Goal: Information Seeking & Learning: Learn about a topic

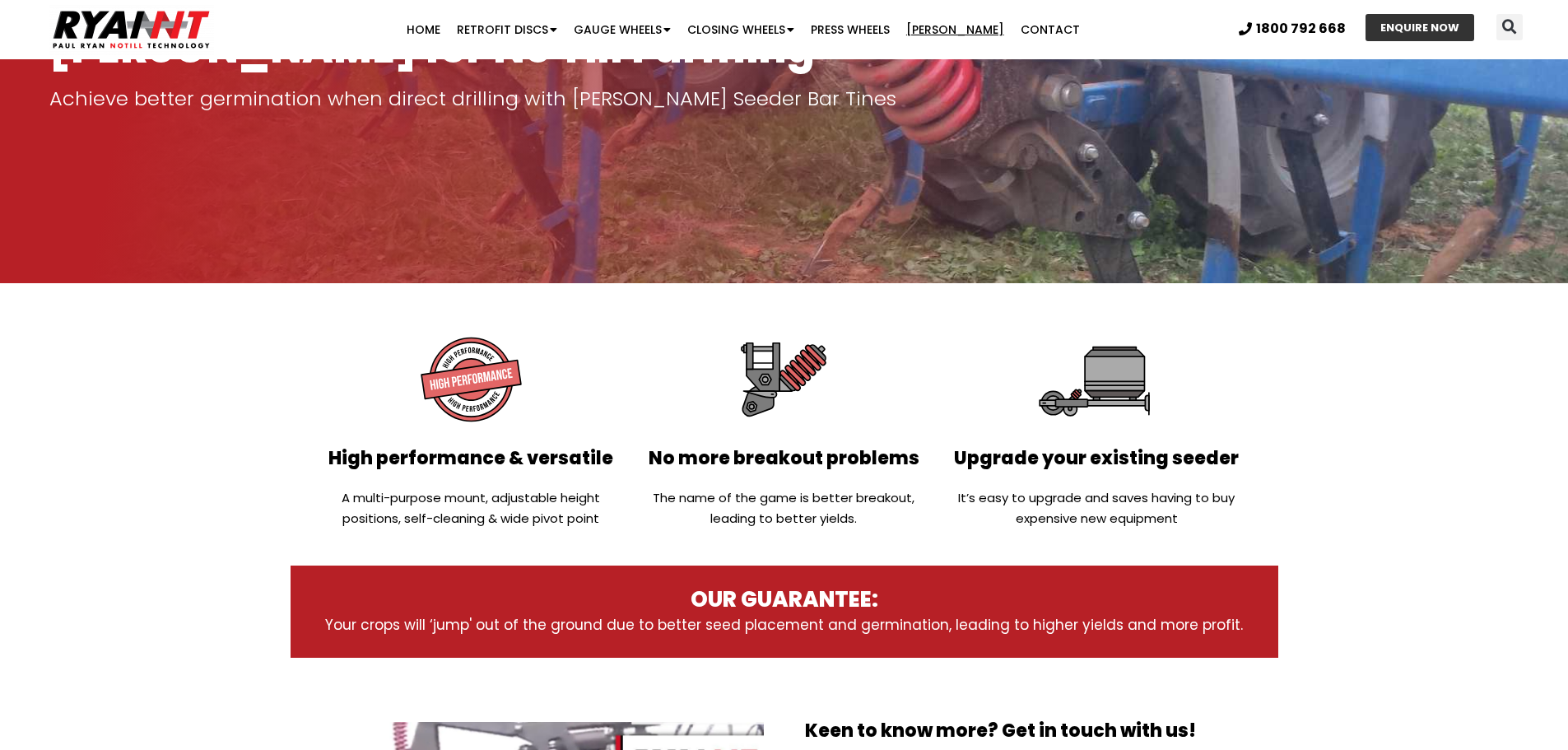
click at [773, 376] on img at bounding box center [784, 380] width 119 height 119
click at [969, 26] on link "[PERSON_NAME]" at bounding box center [955, 30] width 115 height 33
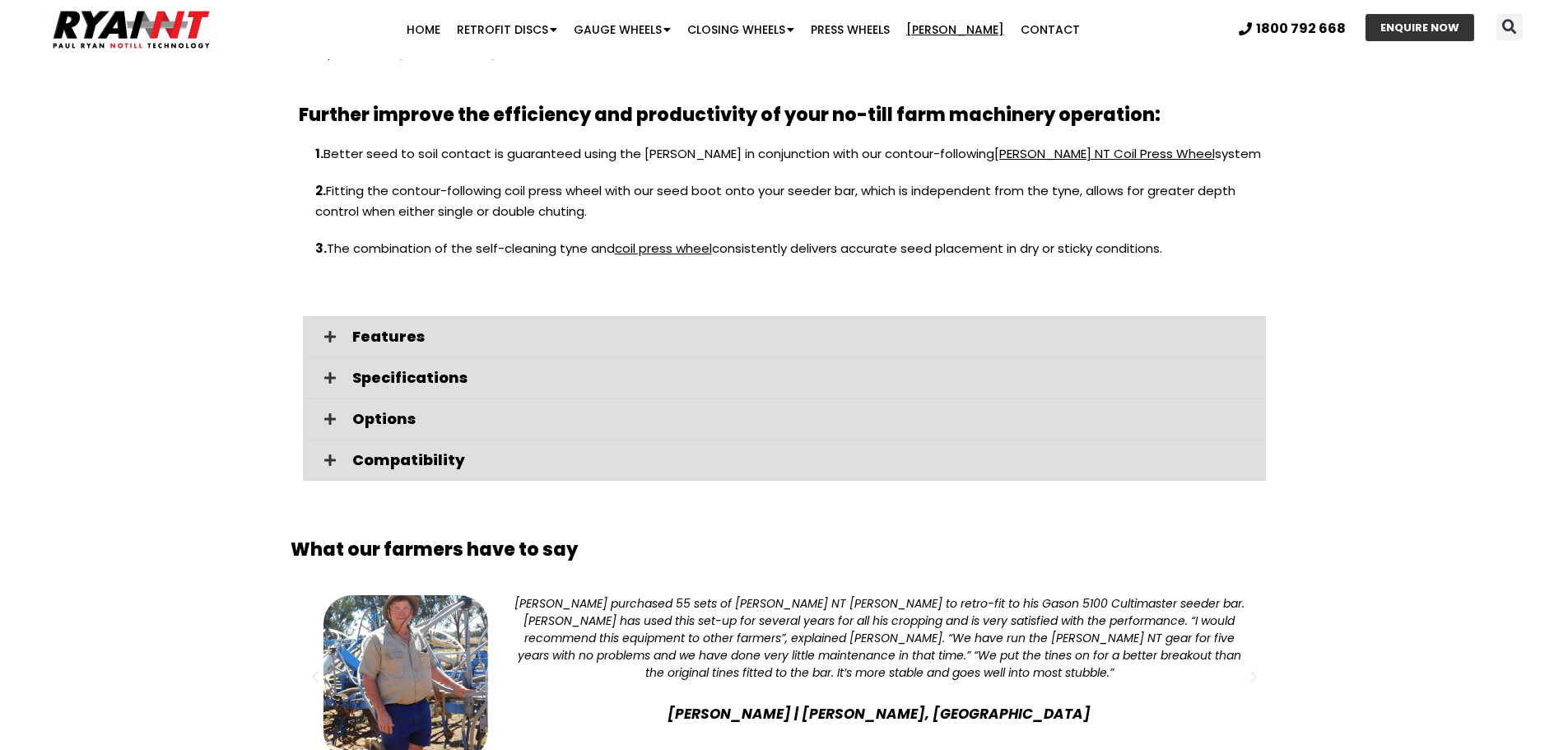
scroll to position [1976, 0]
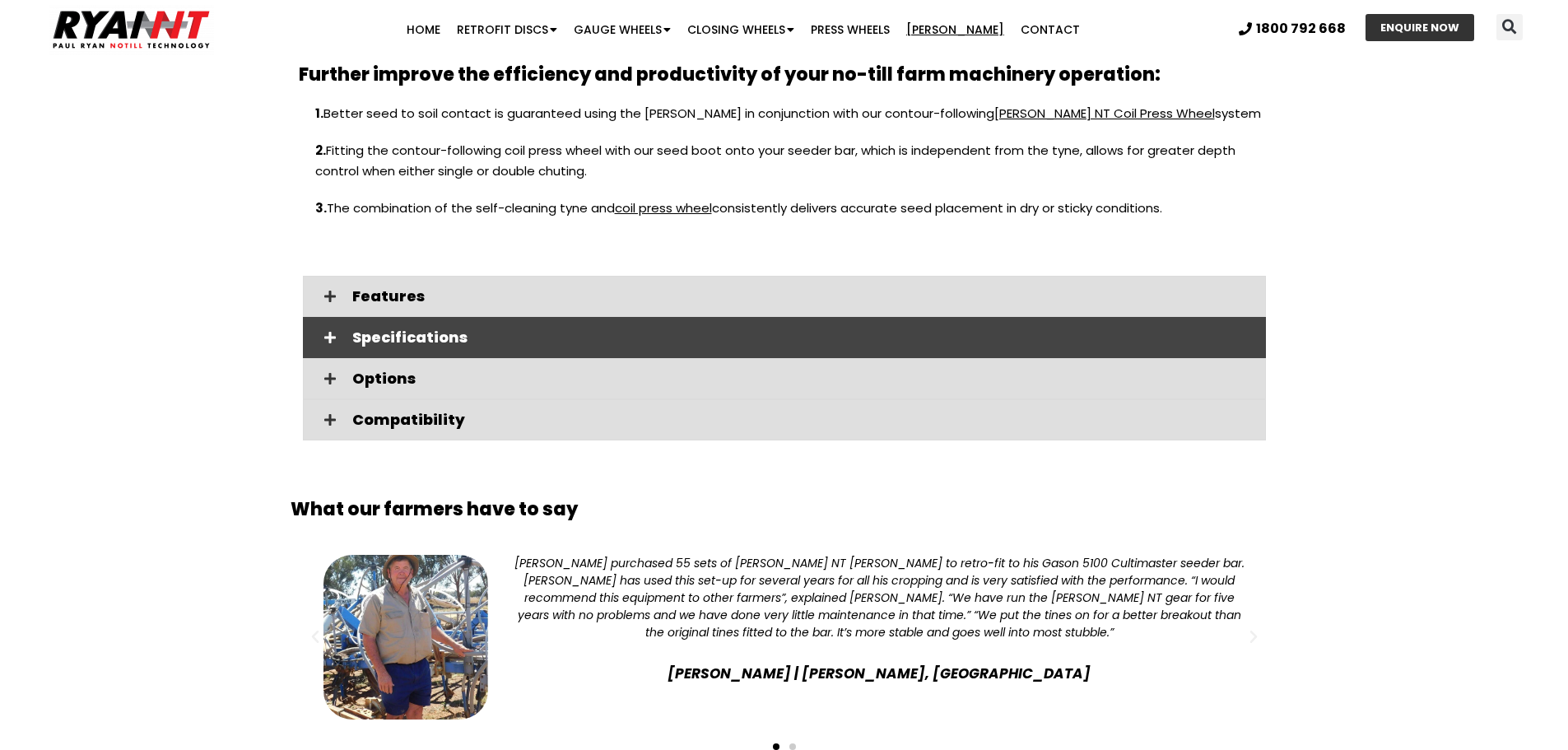
click at [332, 331] on icon at bounding box center [330, 338] width 12 height 13
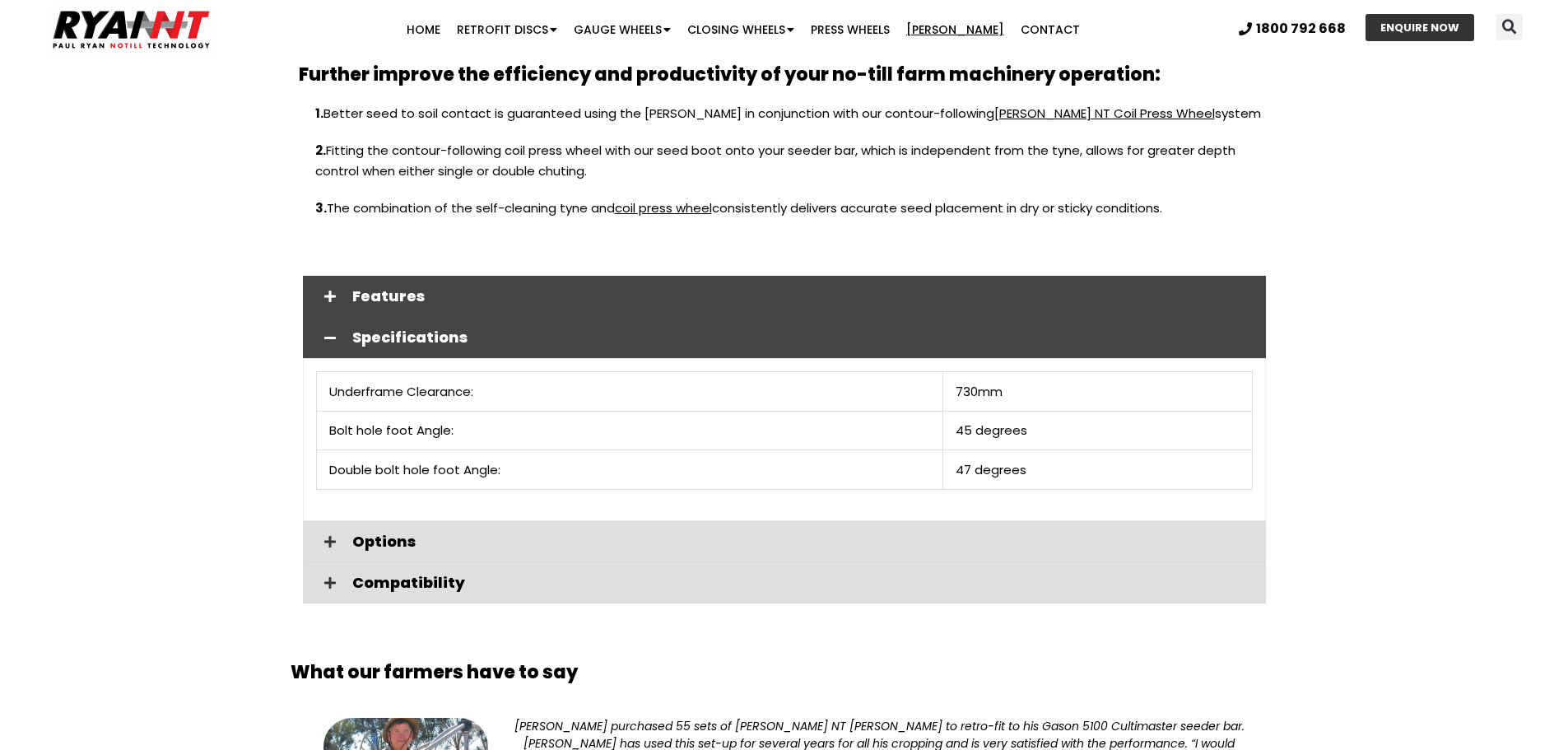
click at [330, 276] on div "Features" at bounding box center [784, 297] width 963 height 41
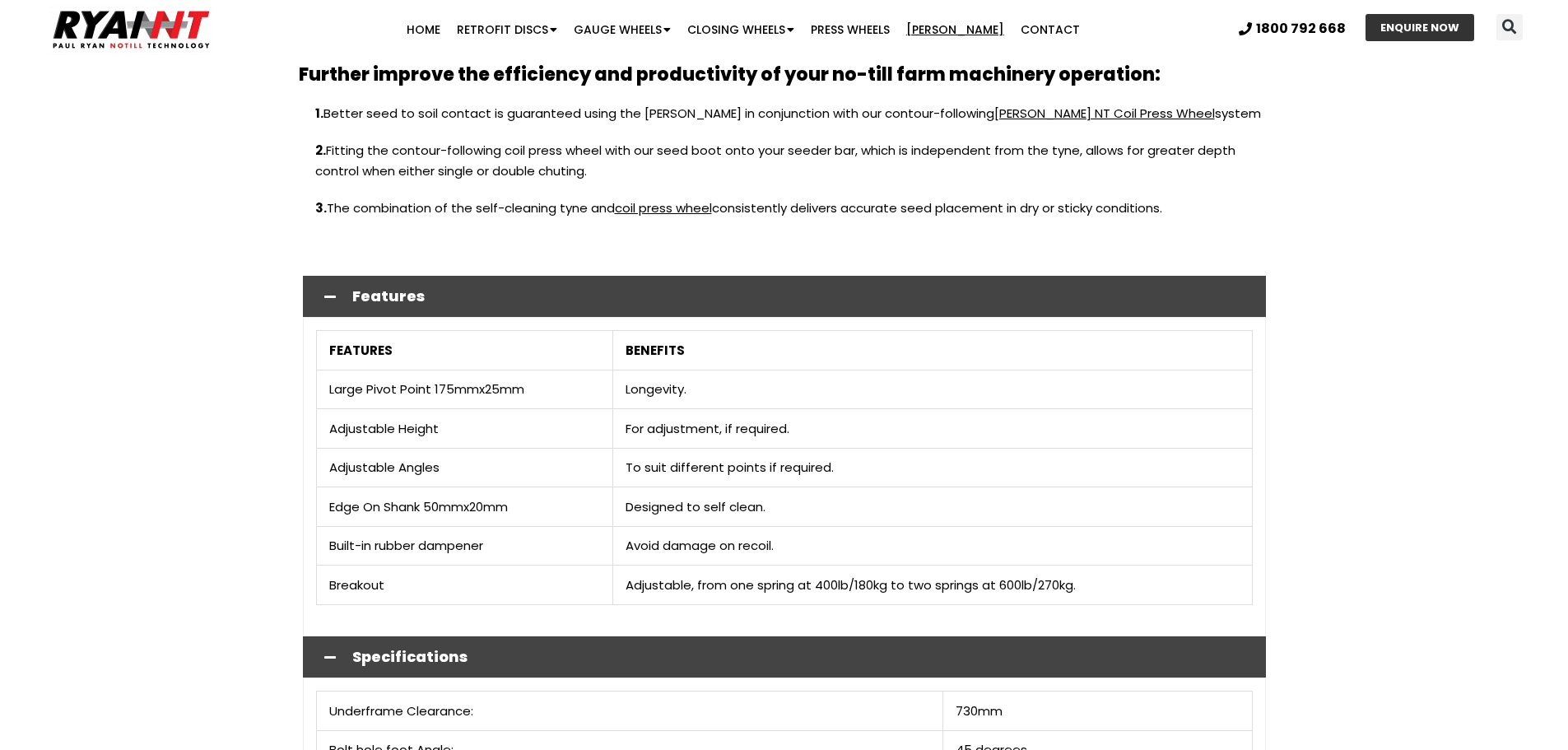
click at [330, 276] on div "Features" at bounding box center [784, 297] width 963 height 41
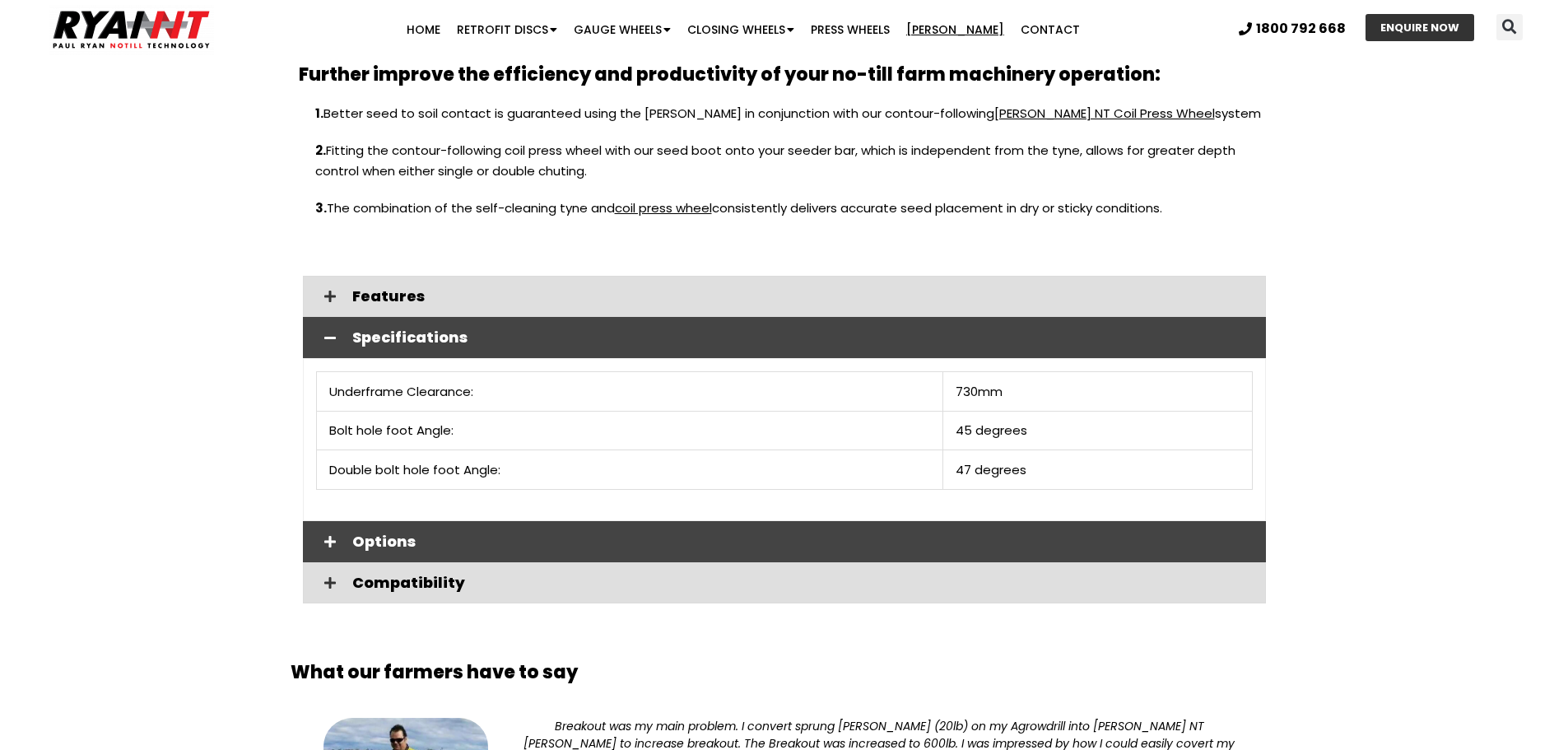
click at [318, 535] on span at bounding box center [330, 541] width 28 height 14
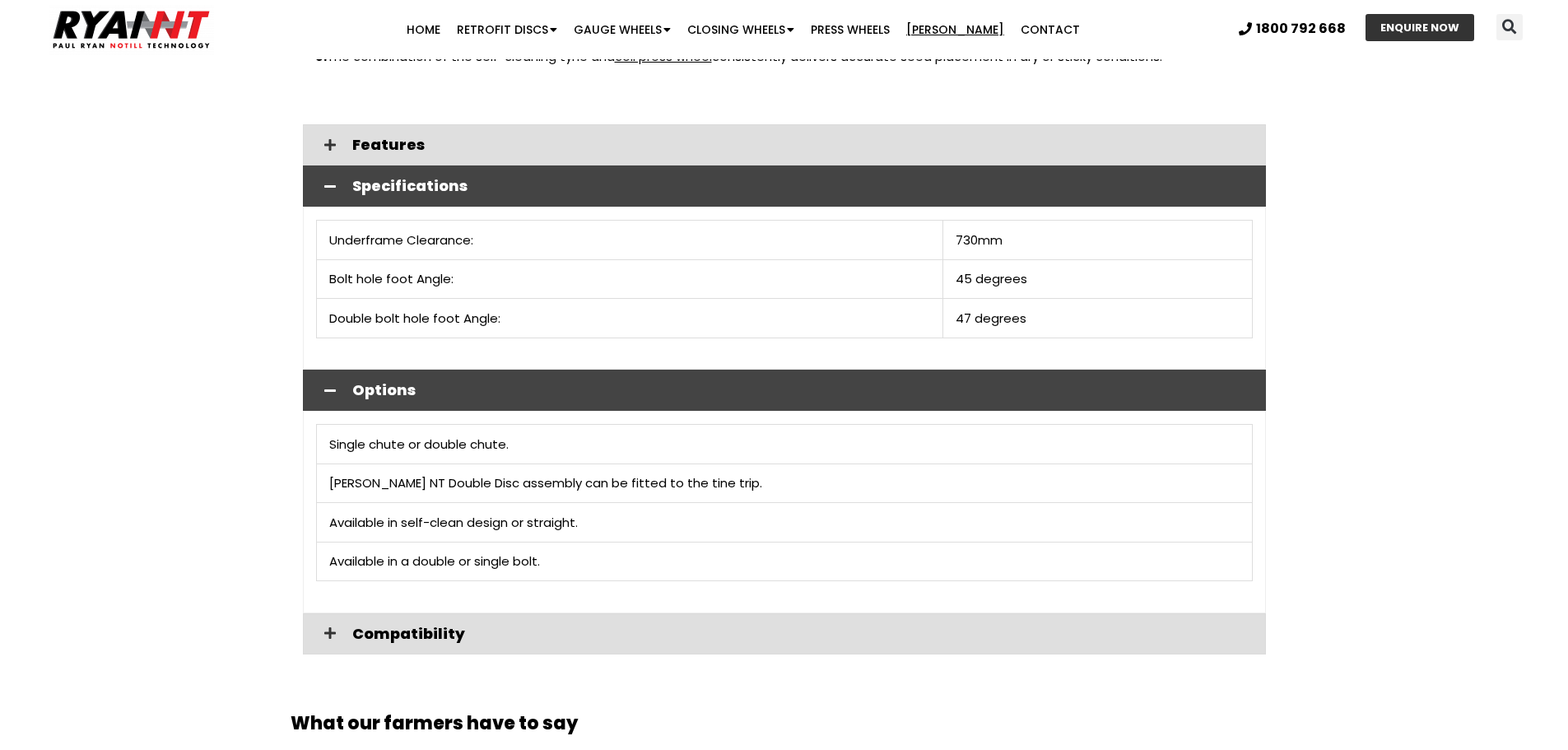
scroll to position [2224, 0]
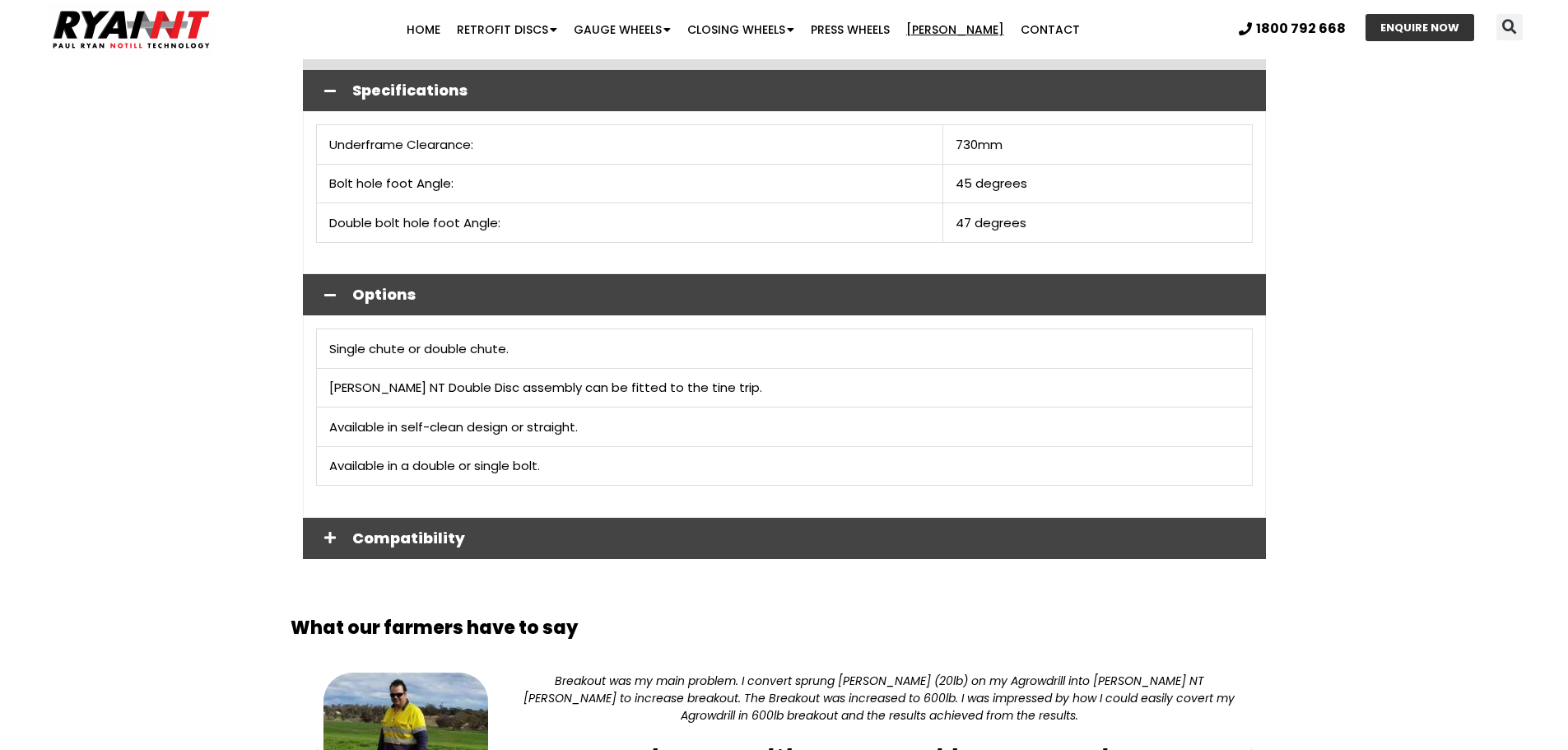
click at [325, 531] on icon at bounding box center [330, 537] width 12 height 13
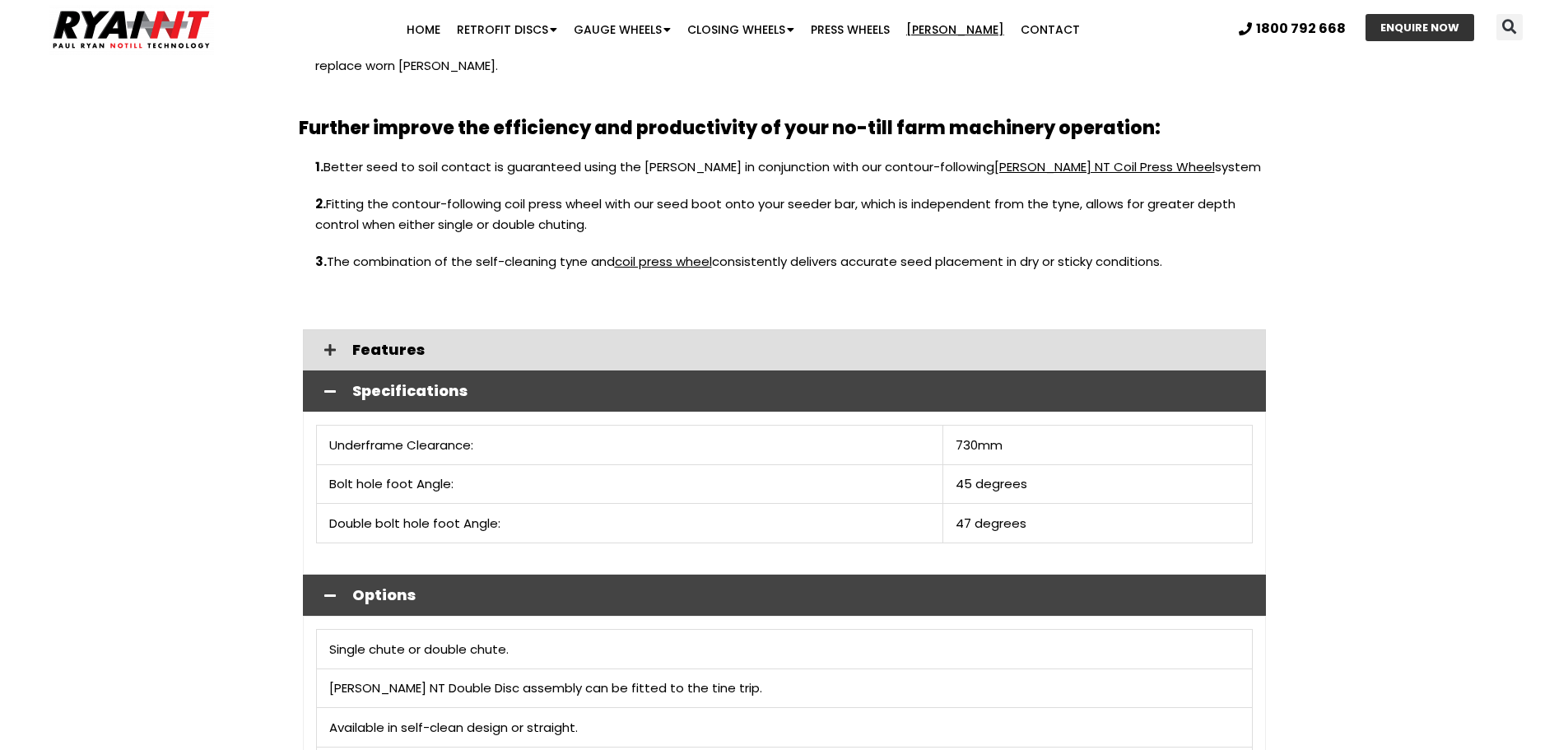
scroll to position [1894, 0]
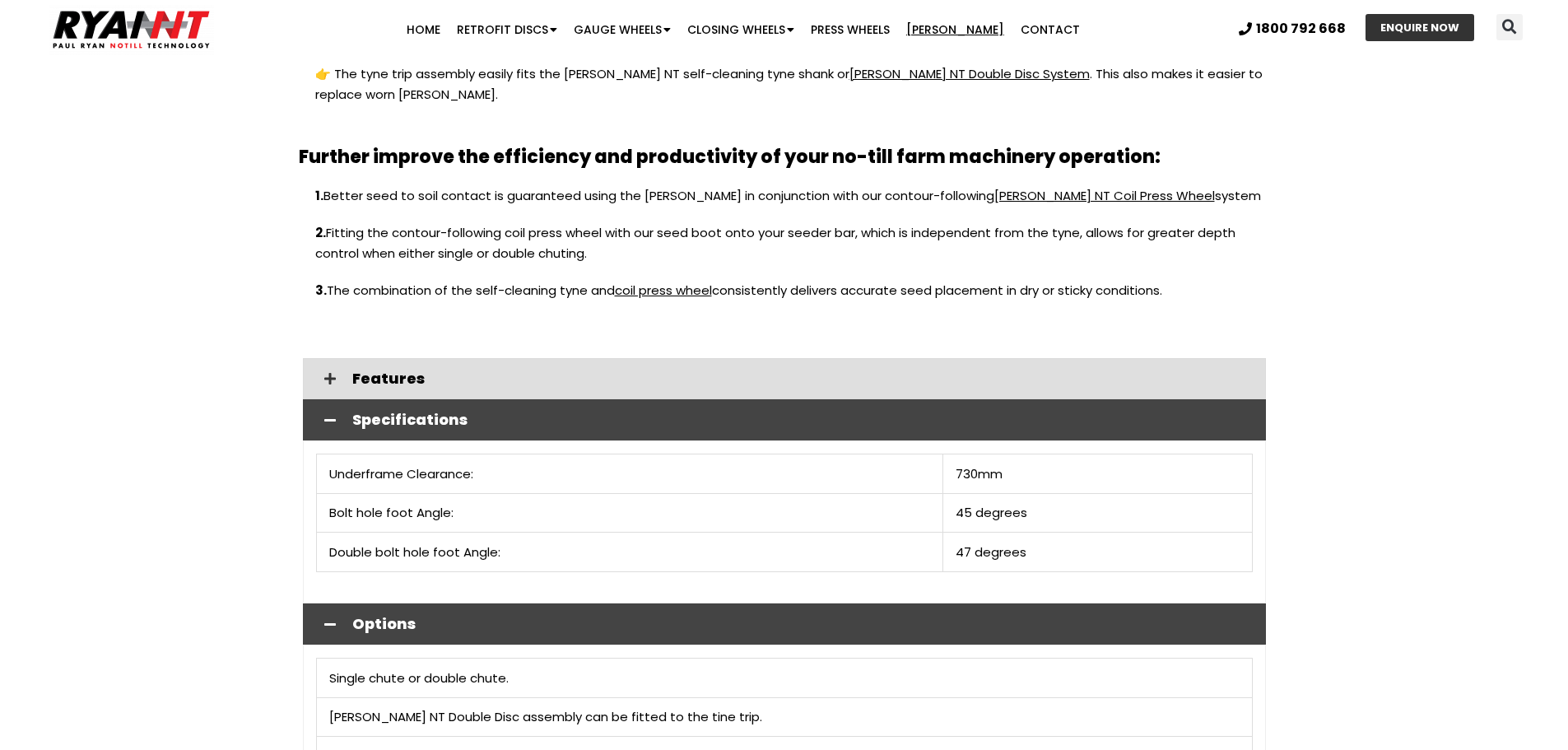
click at [338, 414] on span at bounding box center [330, 420] width 28 height 14
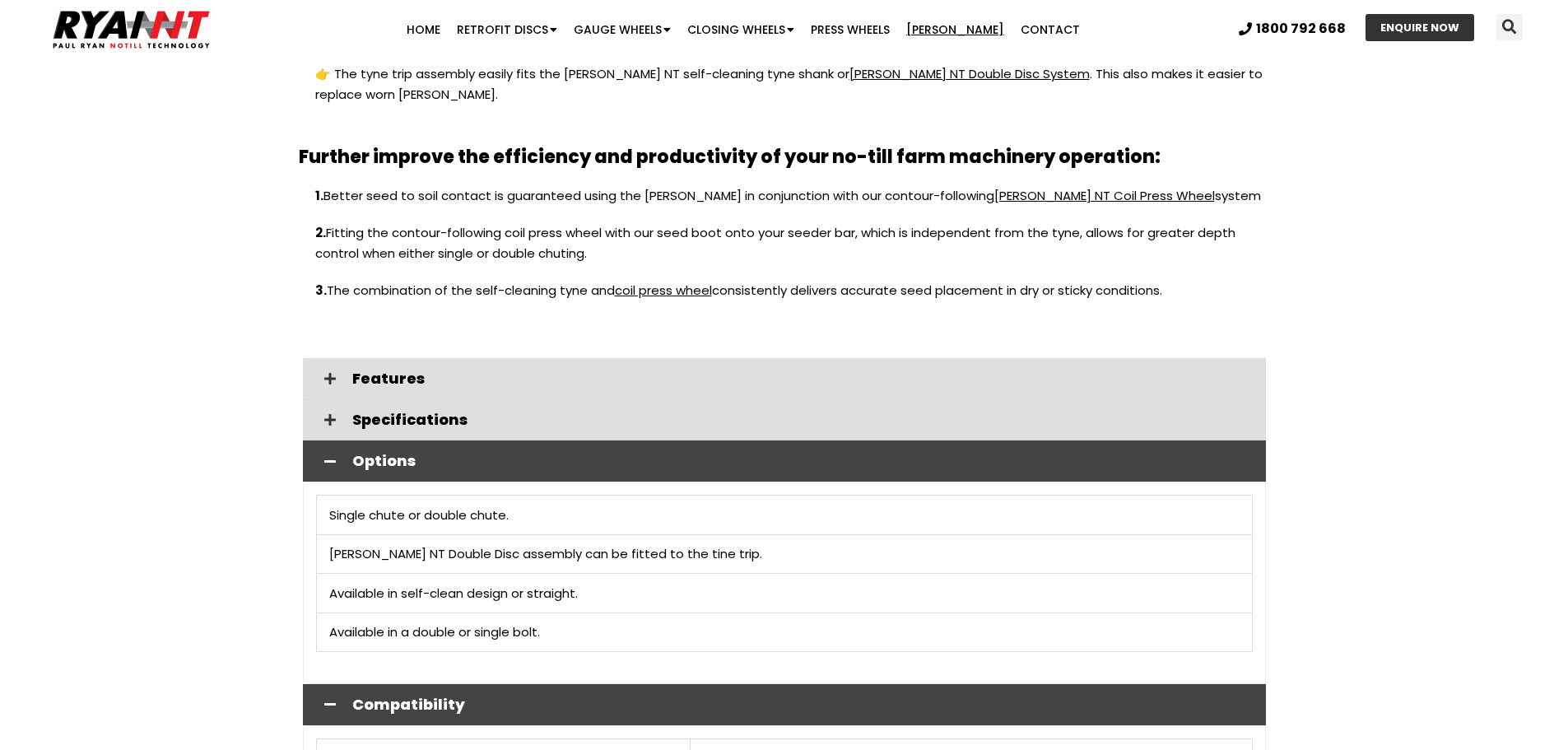
click at [330, 455] on icon at bounding box center [330, 462] width 12 height 13
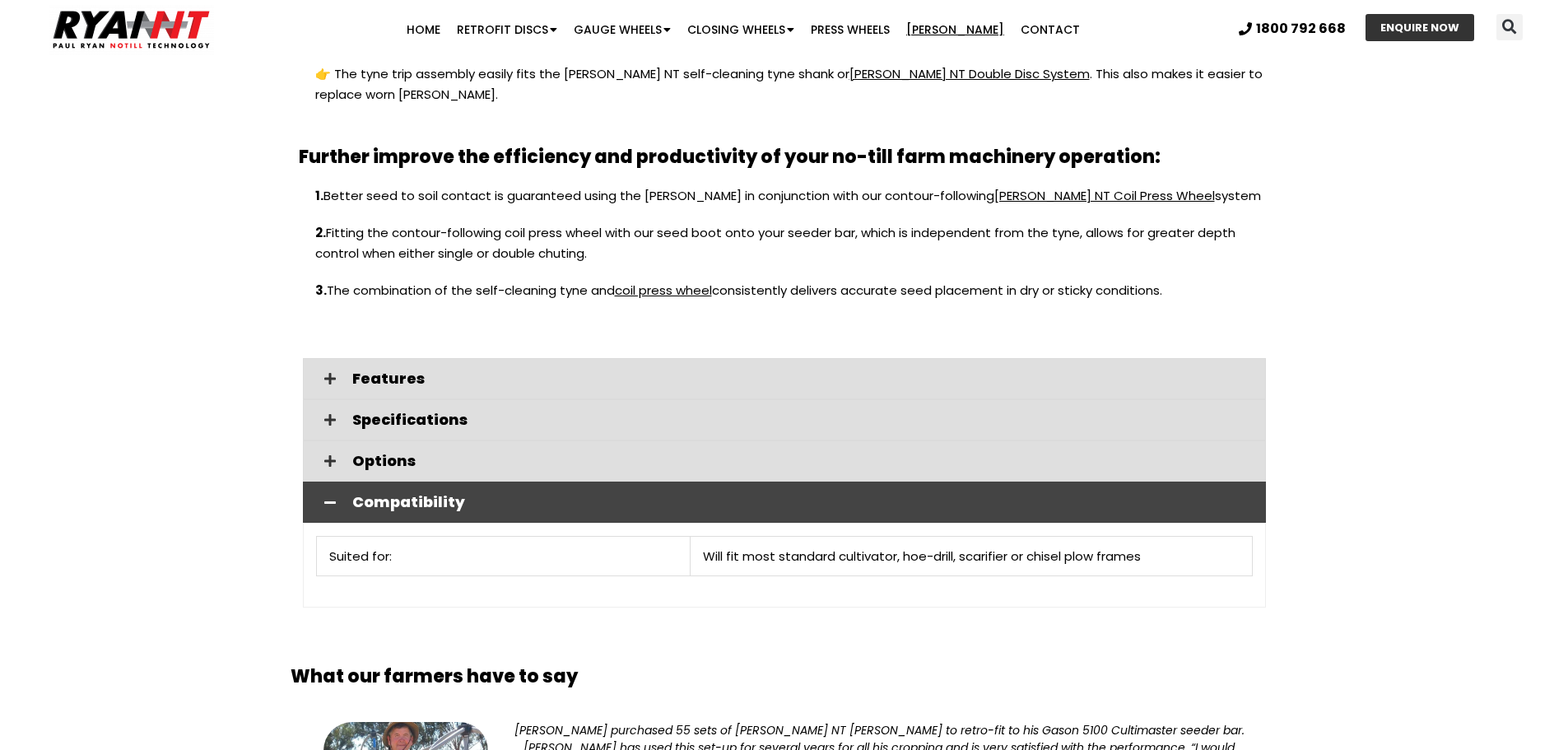
click at [338, 482] on div "Compatibility" at bounding box center [784, 503] width 963 height 41
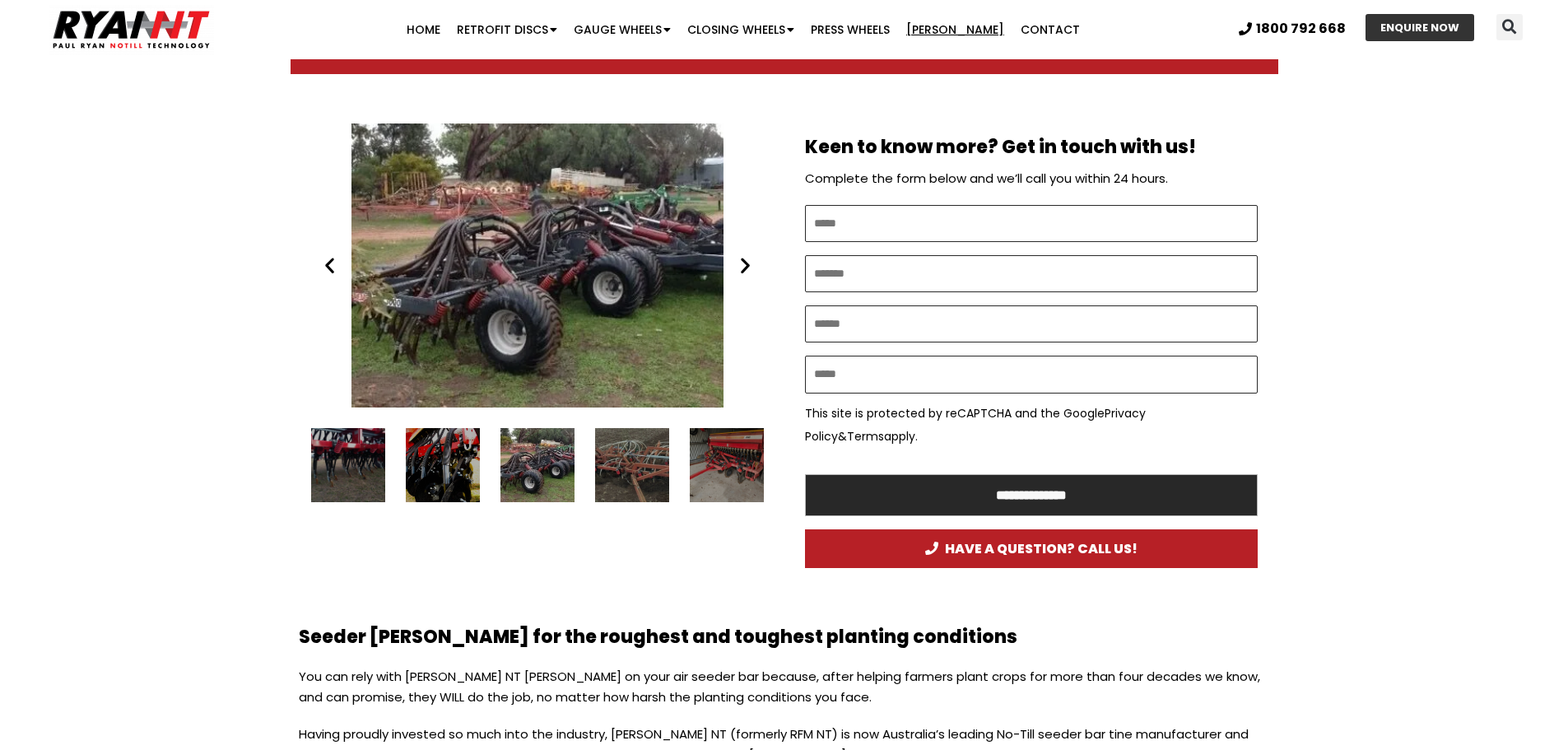
scroll to position [823, 0]
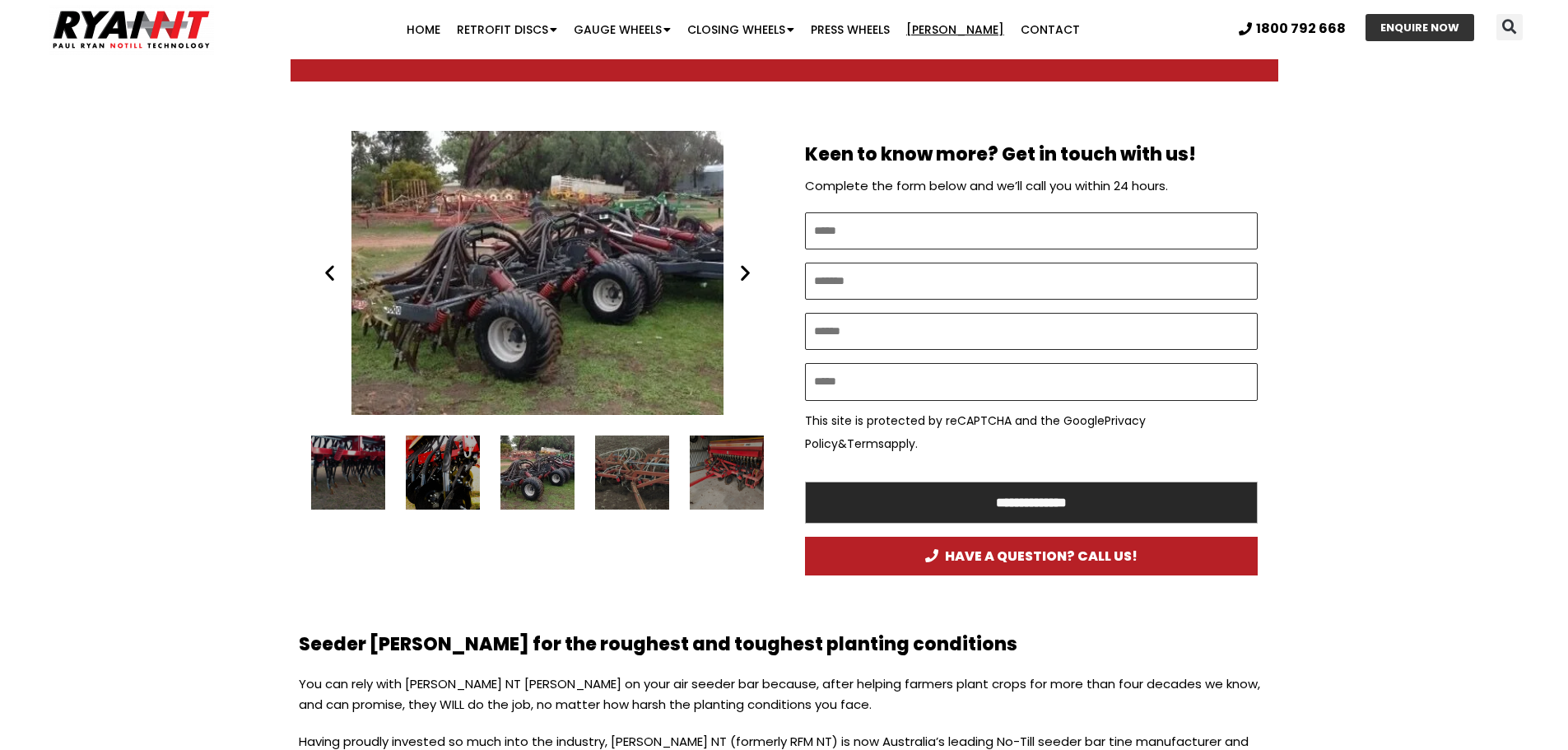
click at [752, 282] on icon "Next slide" at bounding box center [745, 273] width 21 height 21
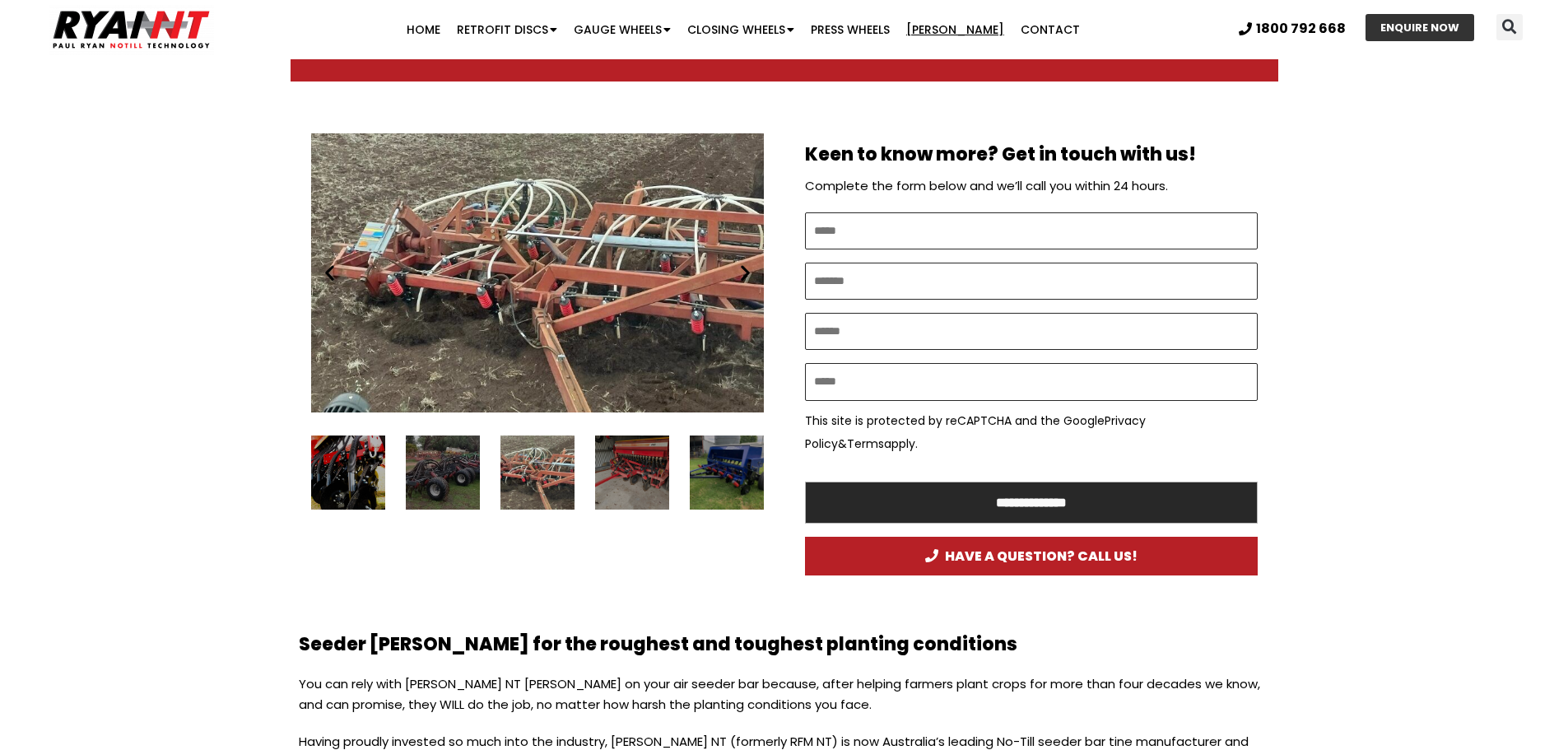
click at [751, 282] on icon "Next slide" at bounding box center [745, 273] width 21 height 21
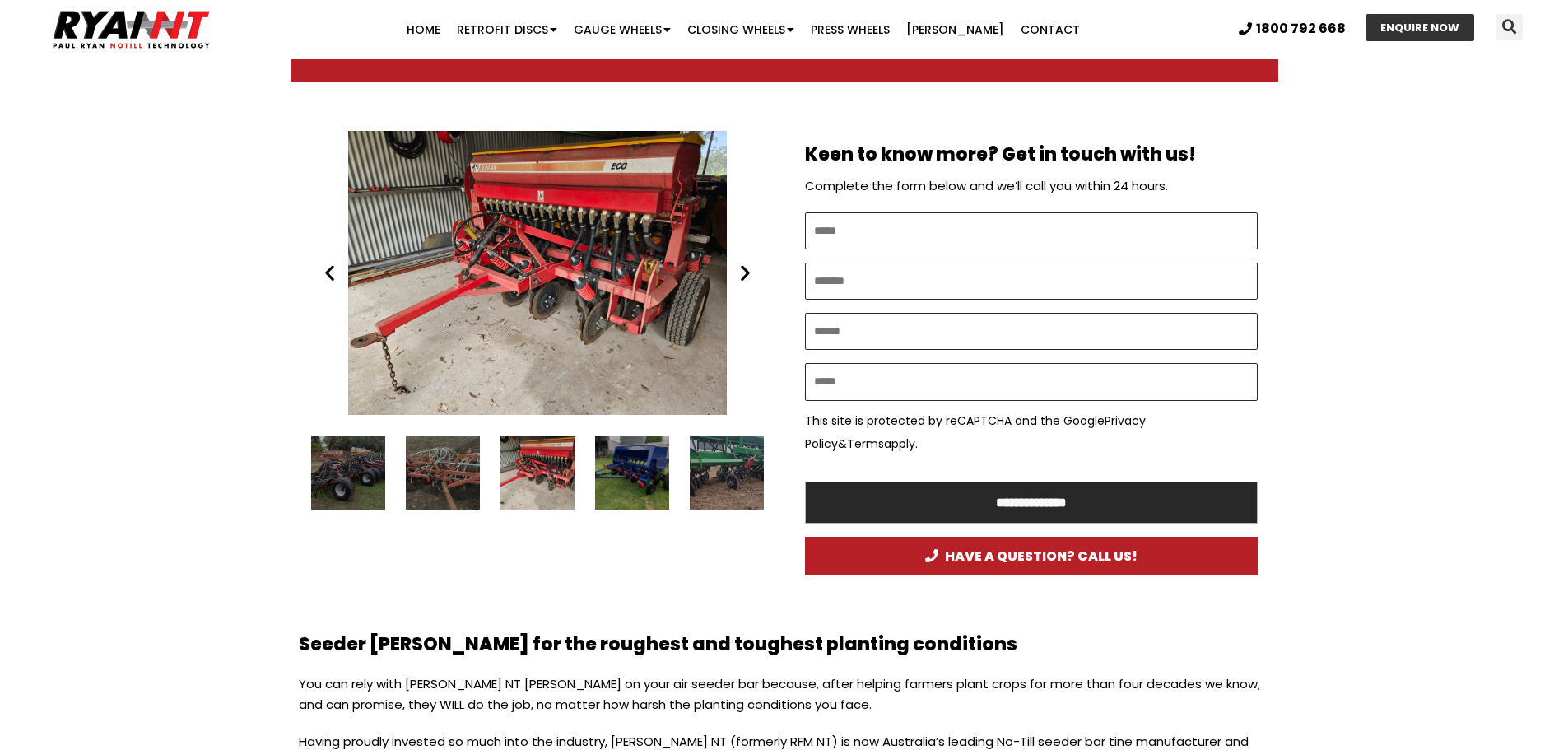
click at [751, 282] on icon "Next slide" at bounding box center [745, 273] width 21 height 21
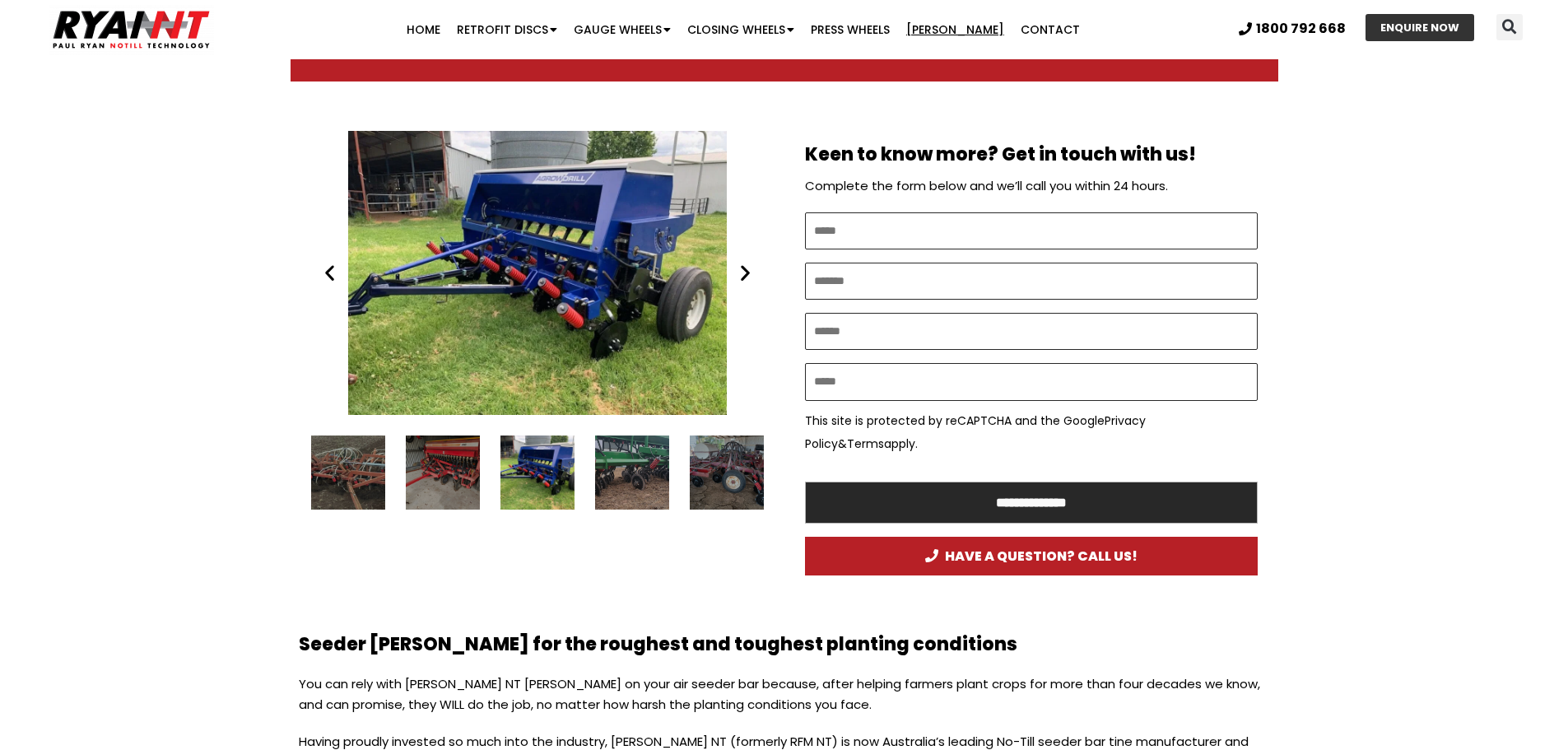
click at [751, 282] on icon "Next slide" at bounding box center [745, 273] width 21 height 21
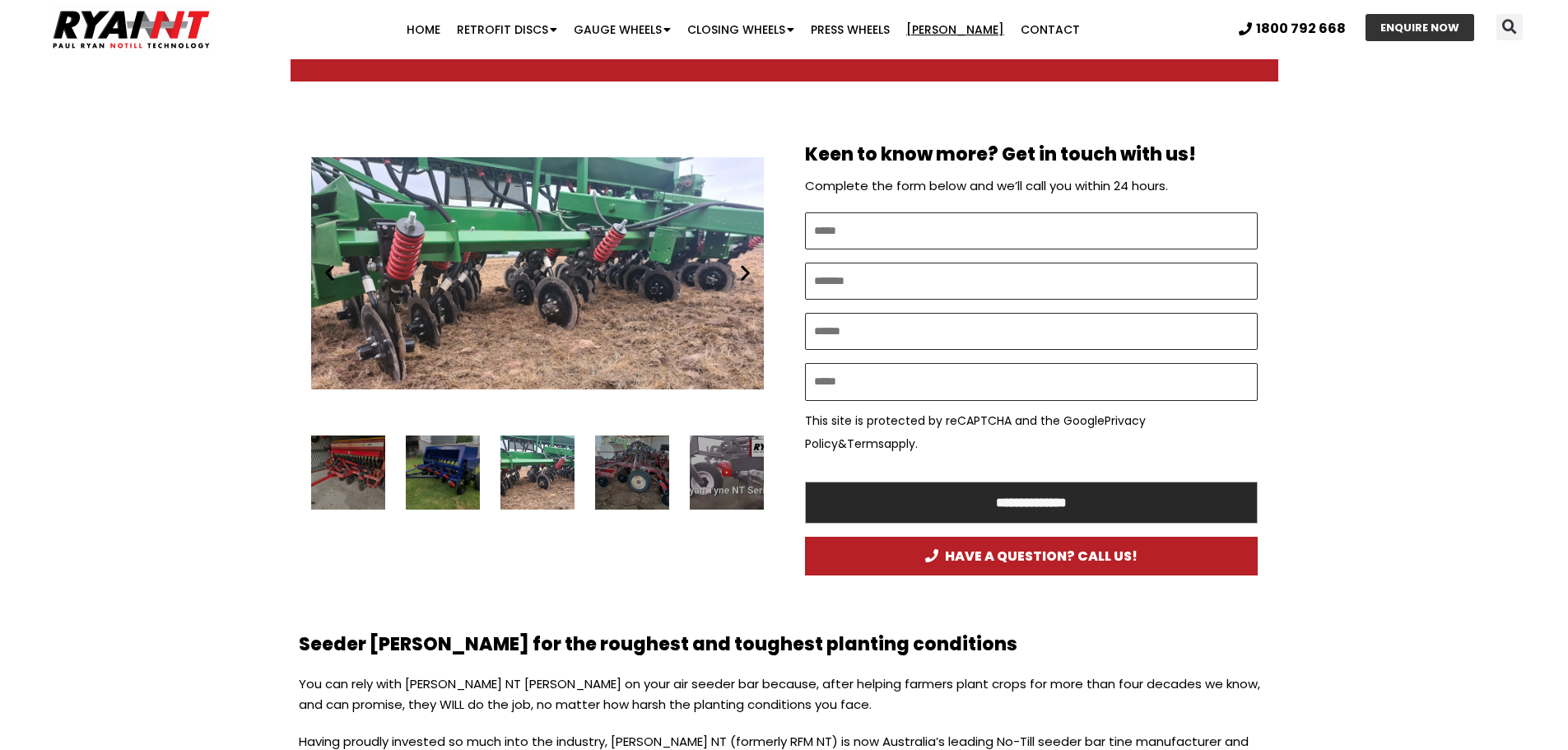
click at [751, 282] on icon "Next slide" at bounding box center [745, 273] width 21 height 21
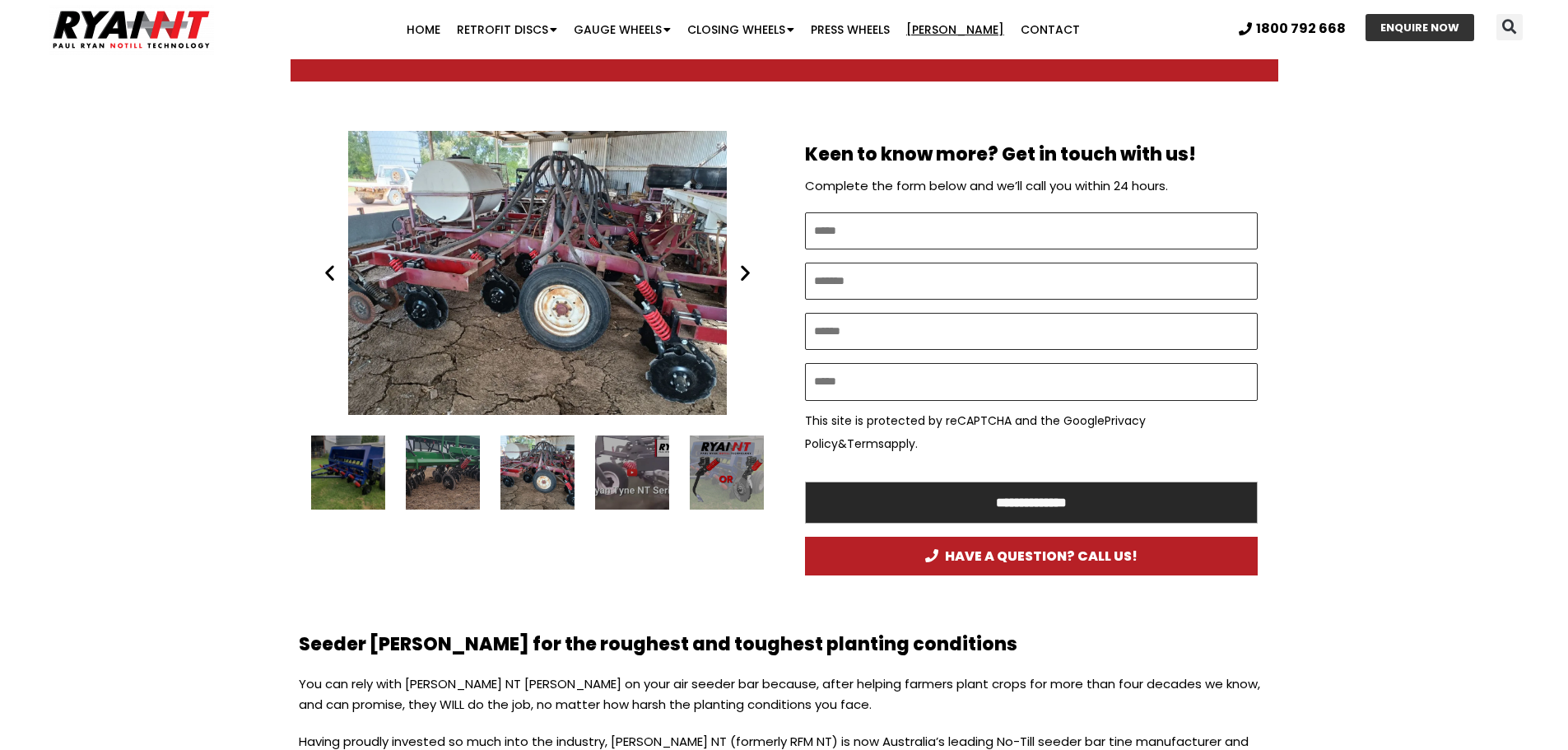
click at [751, 282] on icon "Next slide" at bounding box center [745, 273] width 21 height 21
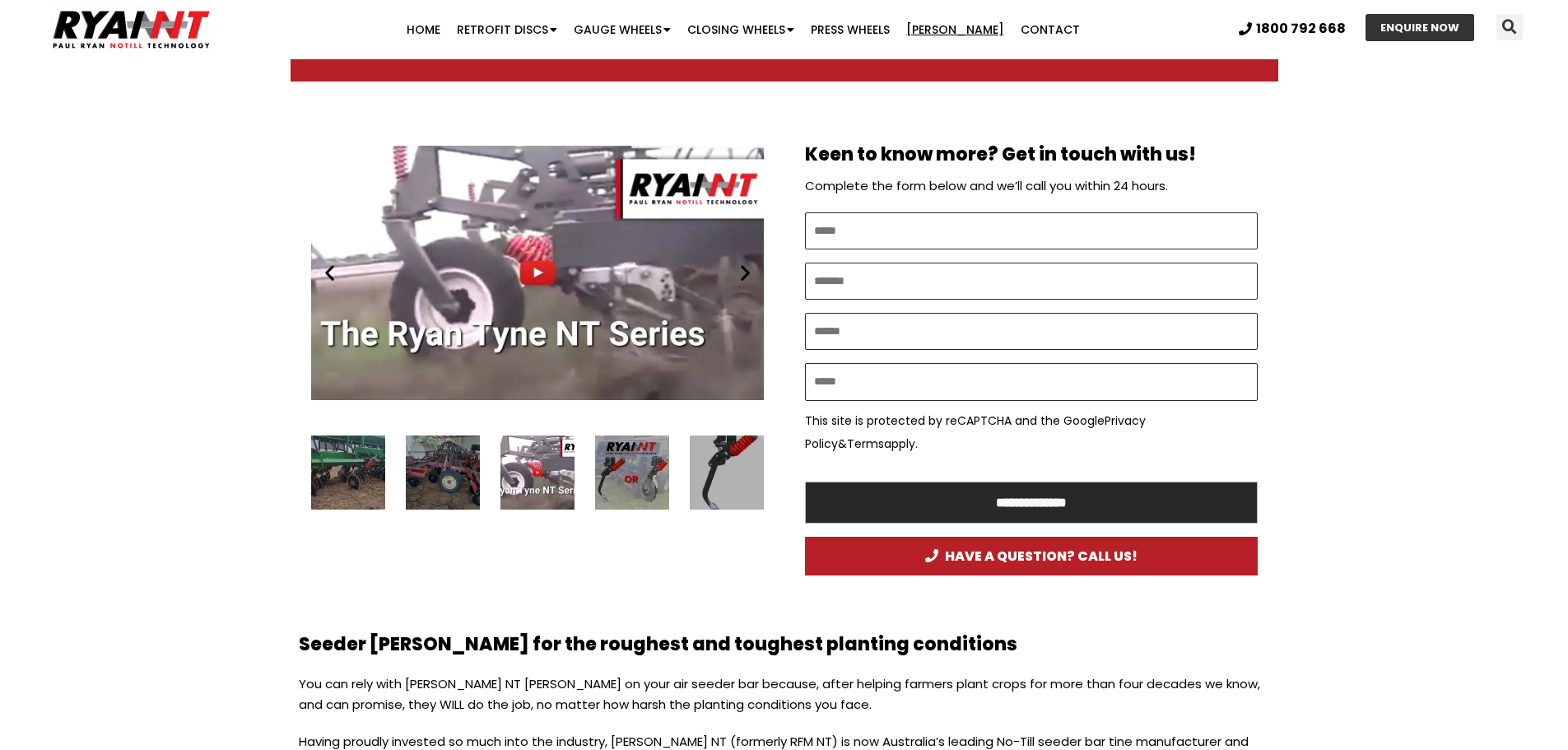
click at [751, 282] on icon "Next slide" at bounding box center [745, 273] width 21 height 21
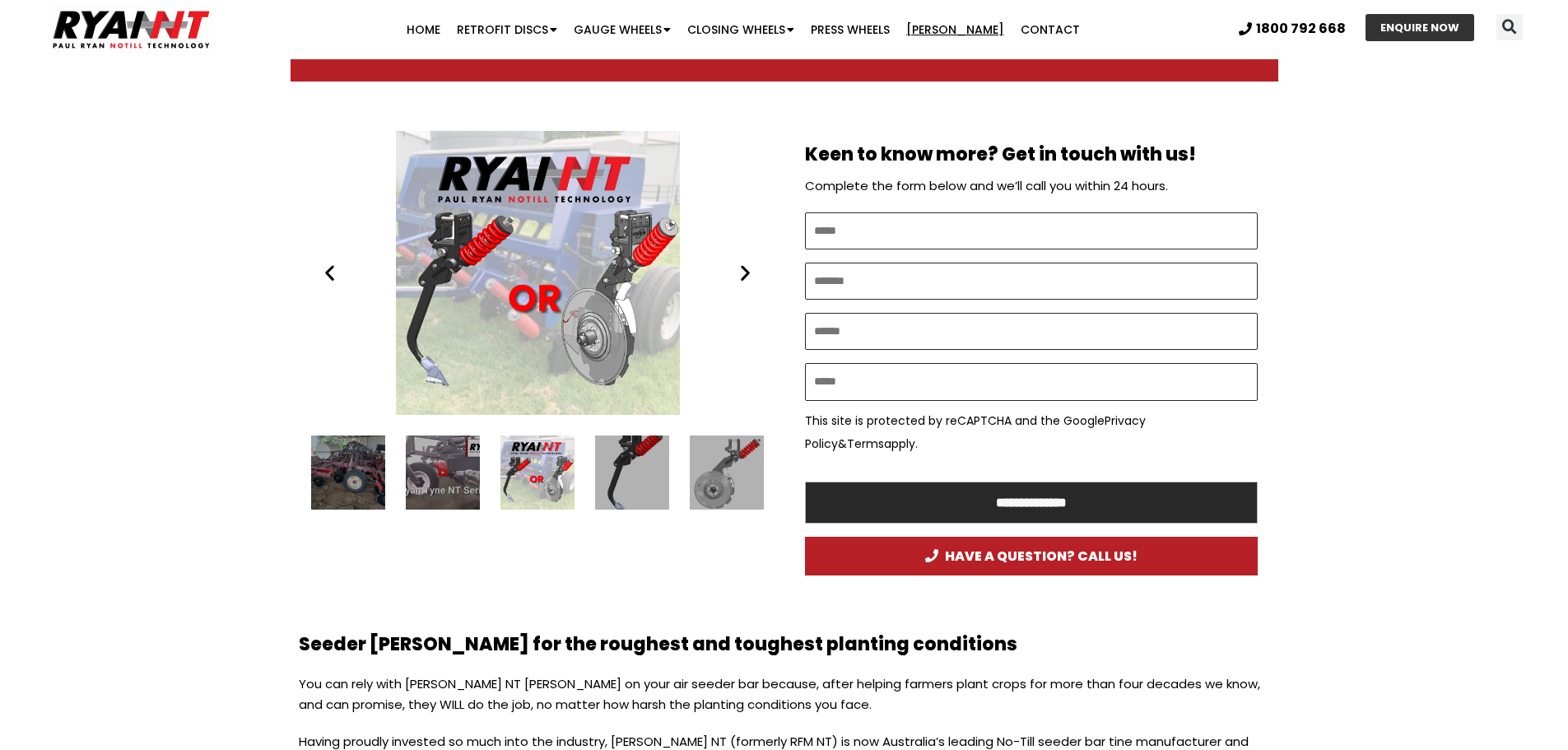
click at [751, 282] on icon "Next slide" at bounding box center [745, 273] width 21 height 21
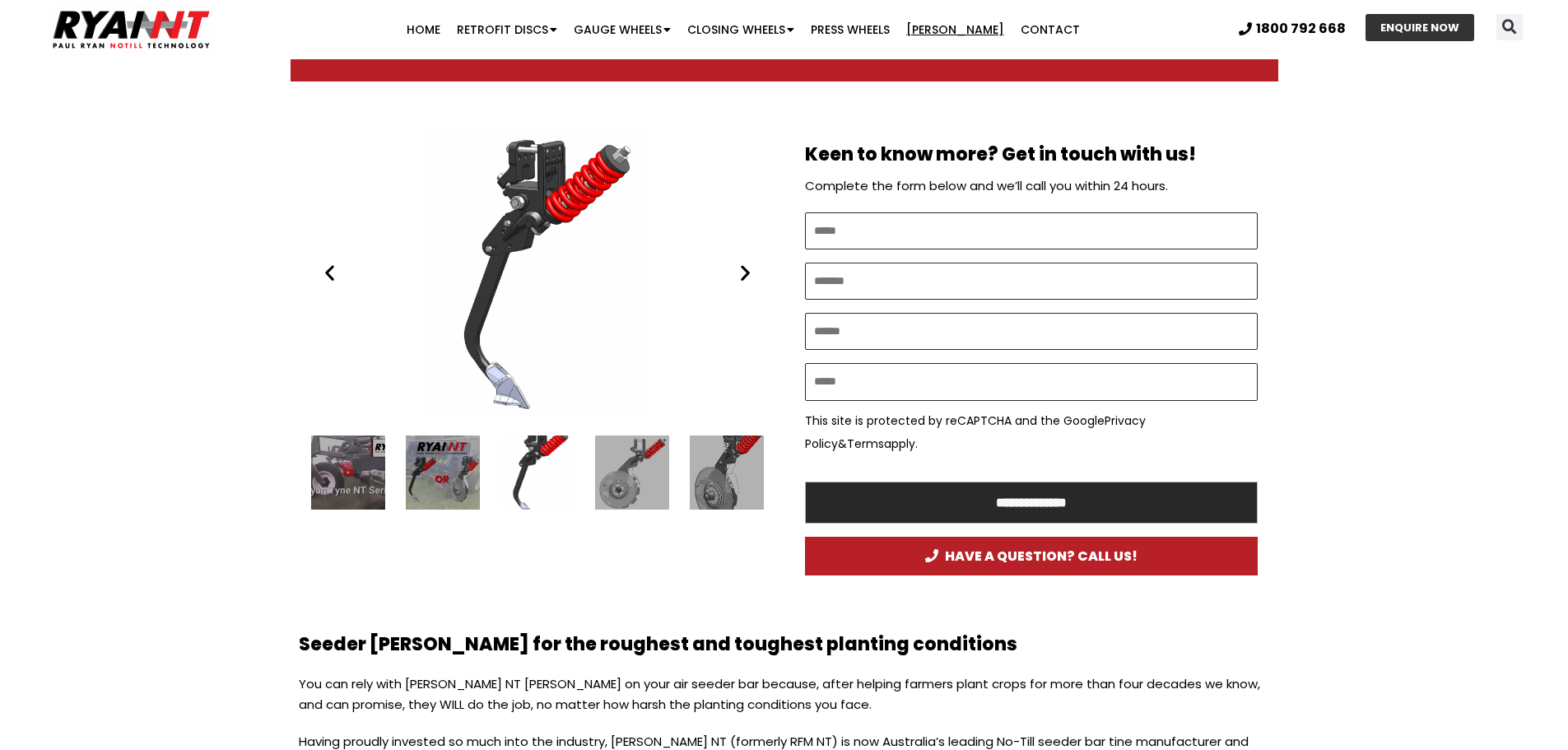
click at [751, 282] on icon "Next slide" at bounding box center [745, 273] width 21 height 21
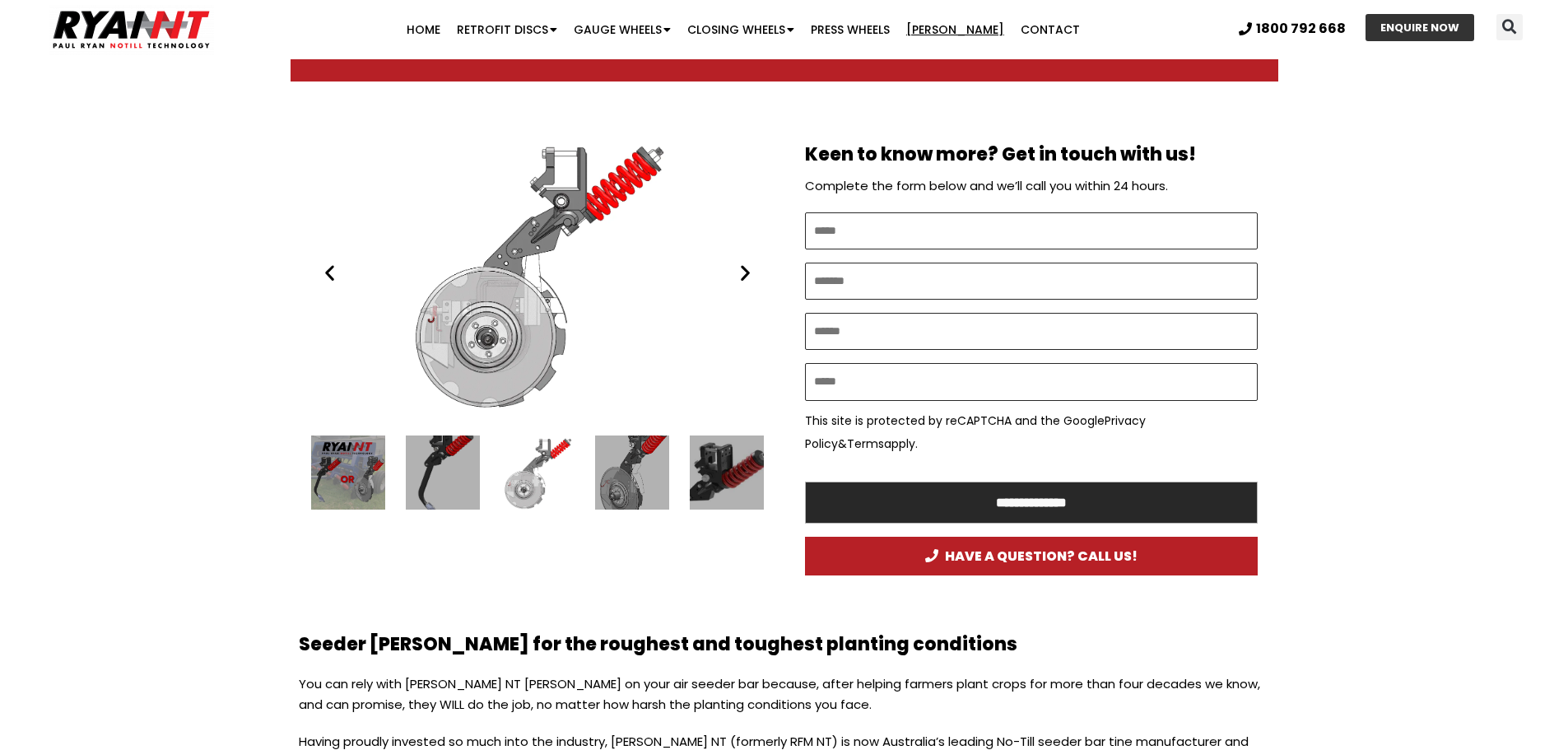
click at [339, 279] on icon "Previous slide" at bounding box center [330, 273] width 21 height 21
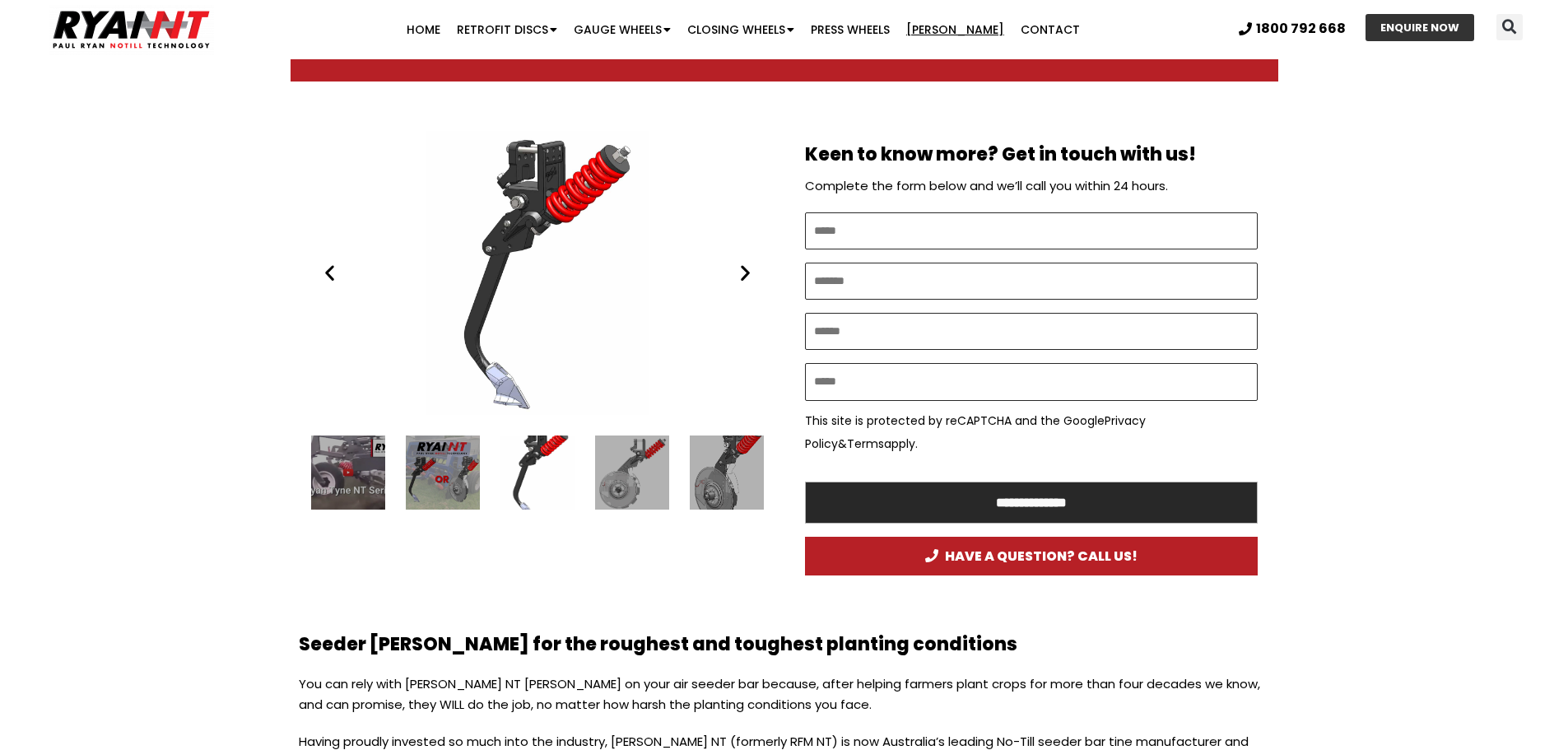
click at [488, 305] on div "The Ryan Tyne Paul Ryan Ryan NT (RFM NT)" at bounding box center [538, 273] width 453 height 284
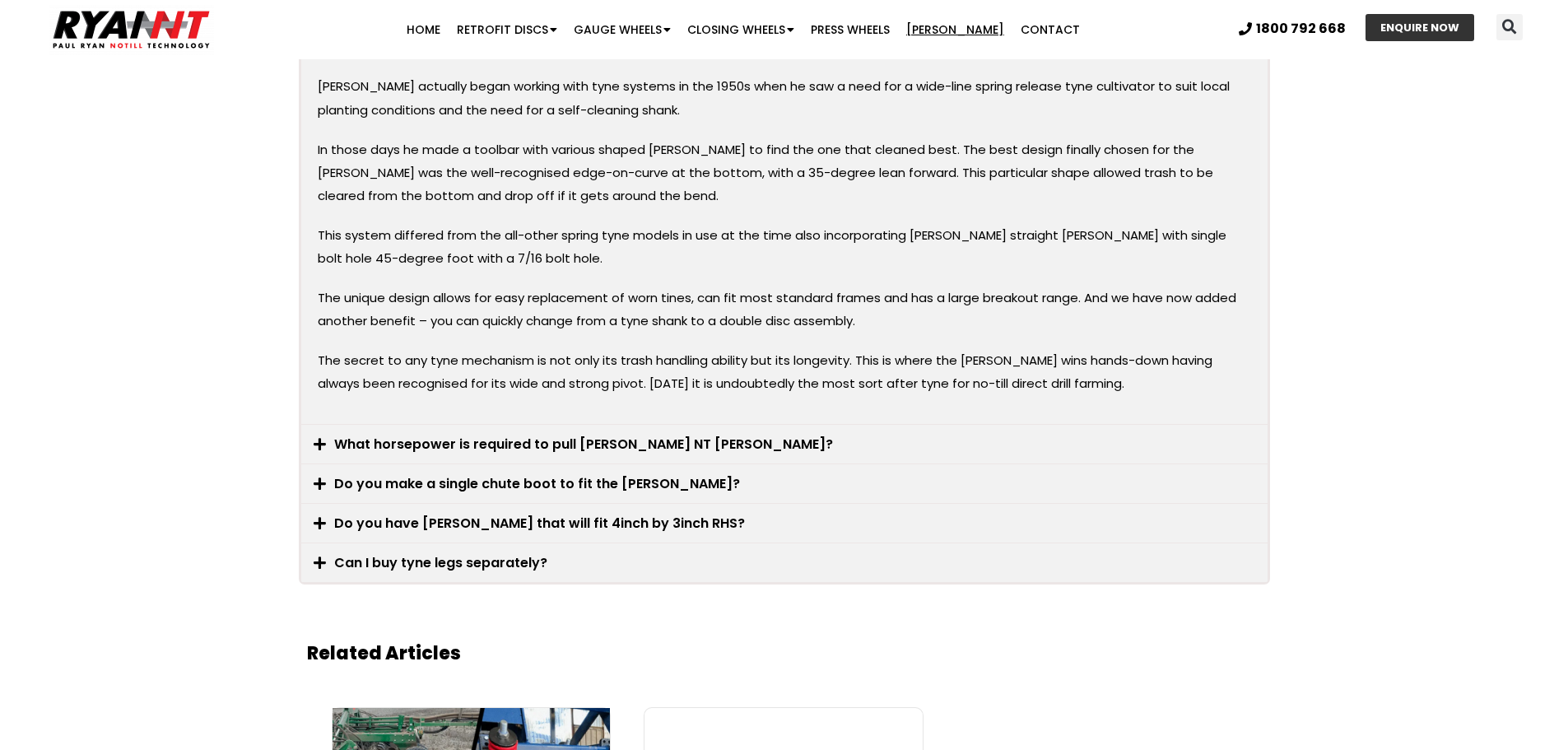
scroll to position [3047, 0]
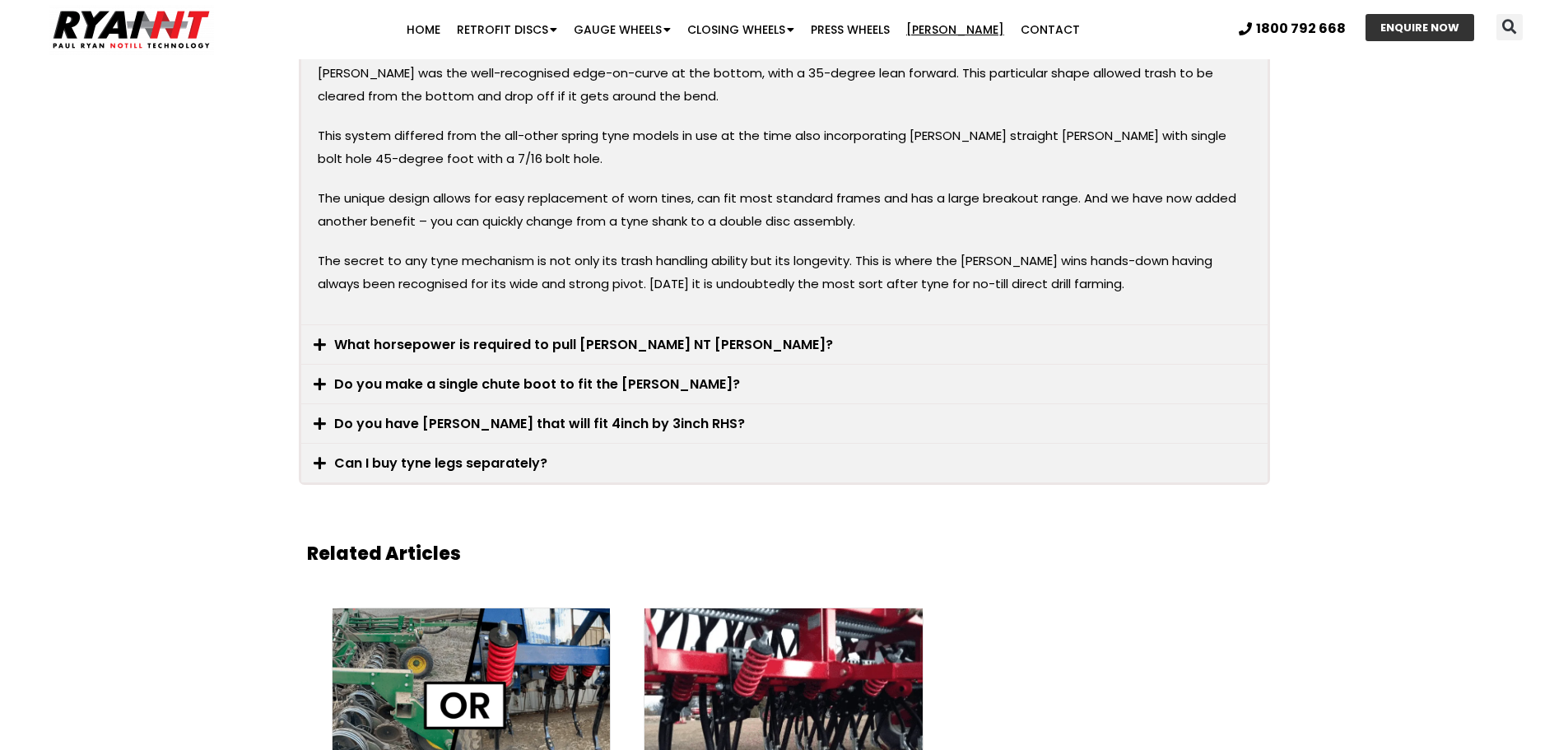
click at [320, 417] on icon at bounding box center [320, 424] width 12 height 14
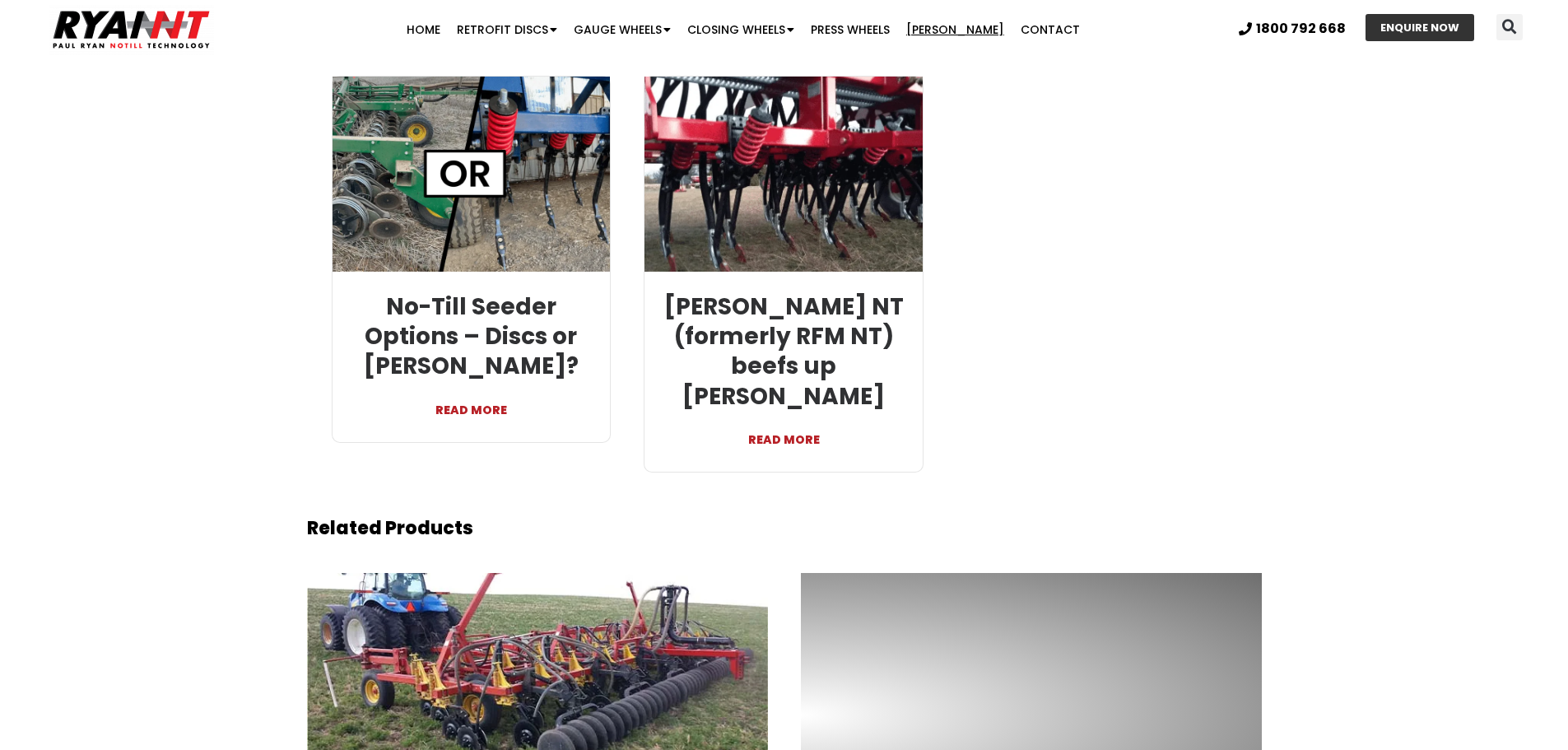
scroll to position [2861, 0]
